Goal: Transaction & Acquisition: Purchase product/service

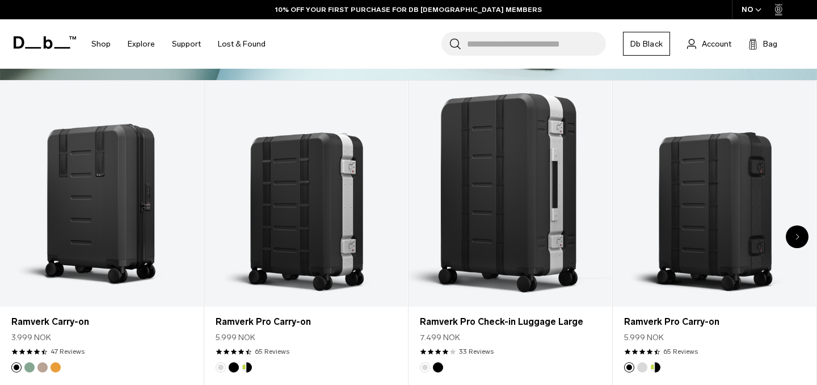
scroll to position [411, 0]
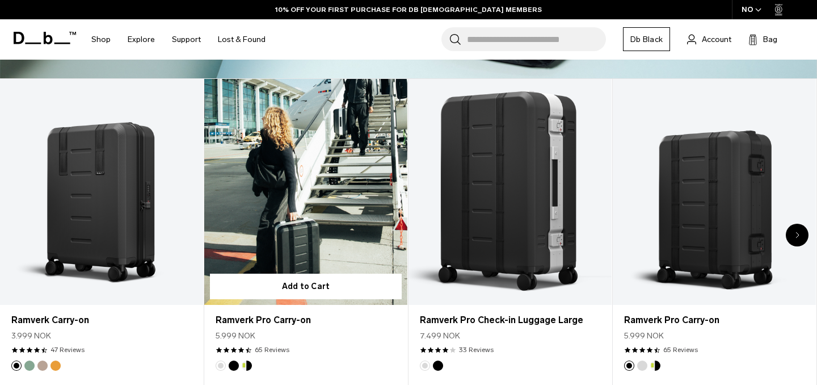
click at [300, 184] on link "Ramverk Pro Carry-on" at bounding box center [305, 192] width 203 height 226
